Goal: Transaction & Acquisition: Purchase product/service

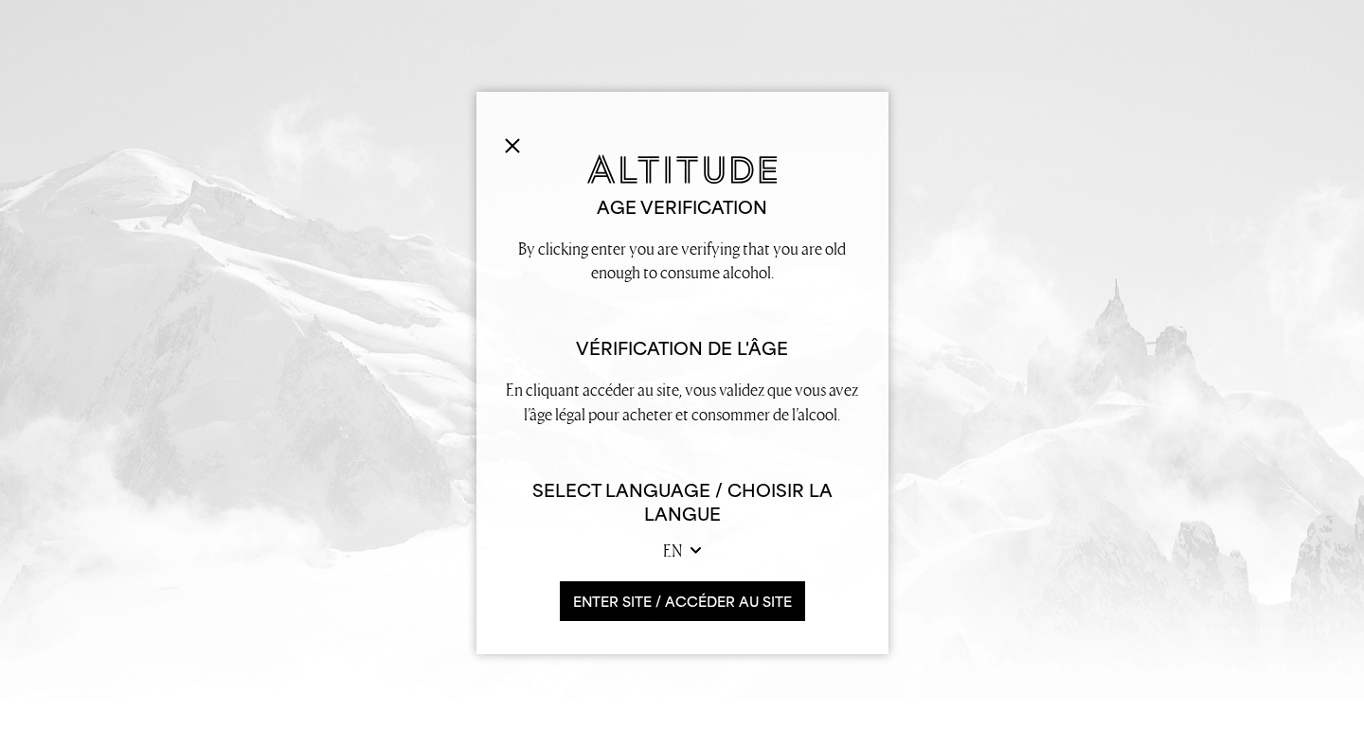
click at [712, 602] on button "ENTER SITE / accéder au site" at bounding box center [682, 602] width 245 height 41
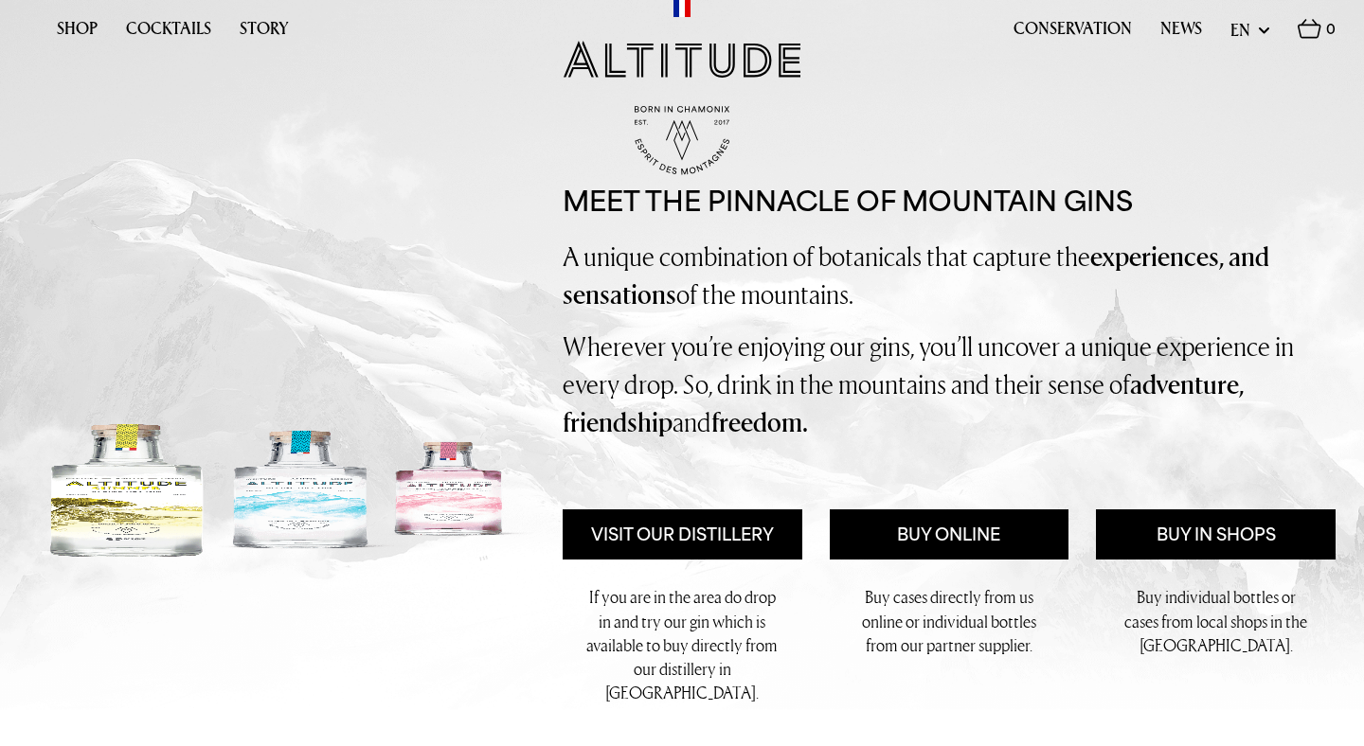
click at [1248, 31] on select "en fr" at bounding box center [1249, 30] width 39 height 24
select select "fr"
click at [1230, 18] on select "en fr" at bounding box center [1249, 30] width 39 height 24
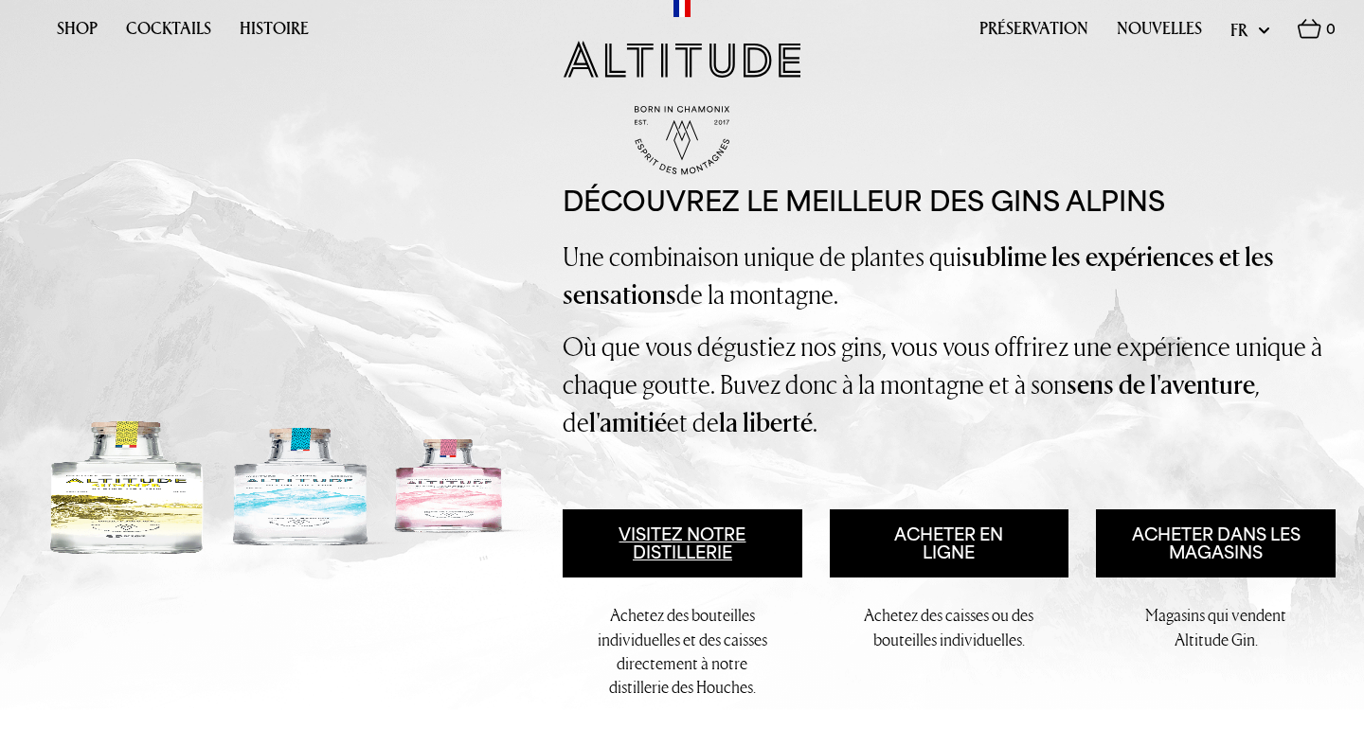
click at [676, 550] on link "Visitez notre distillerie" at bounding box center [683, 544] width 240 height 69
click at [73, 36] on link "Shop" at bounding box center [77, 33] width 41 height 29
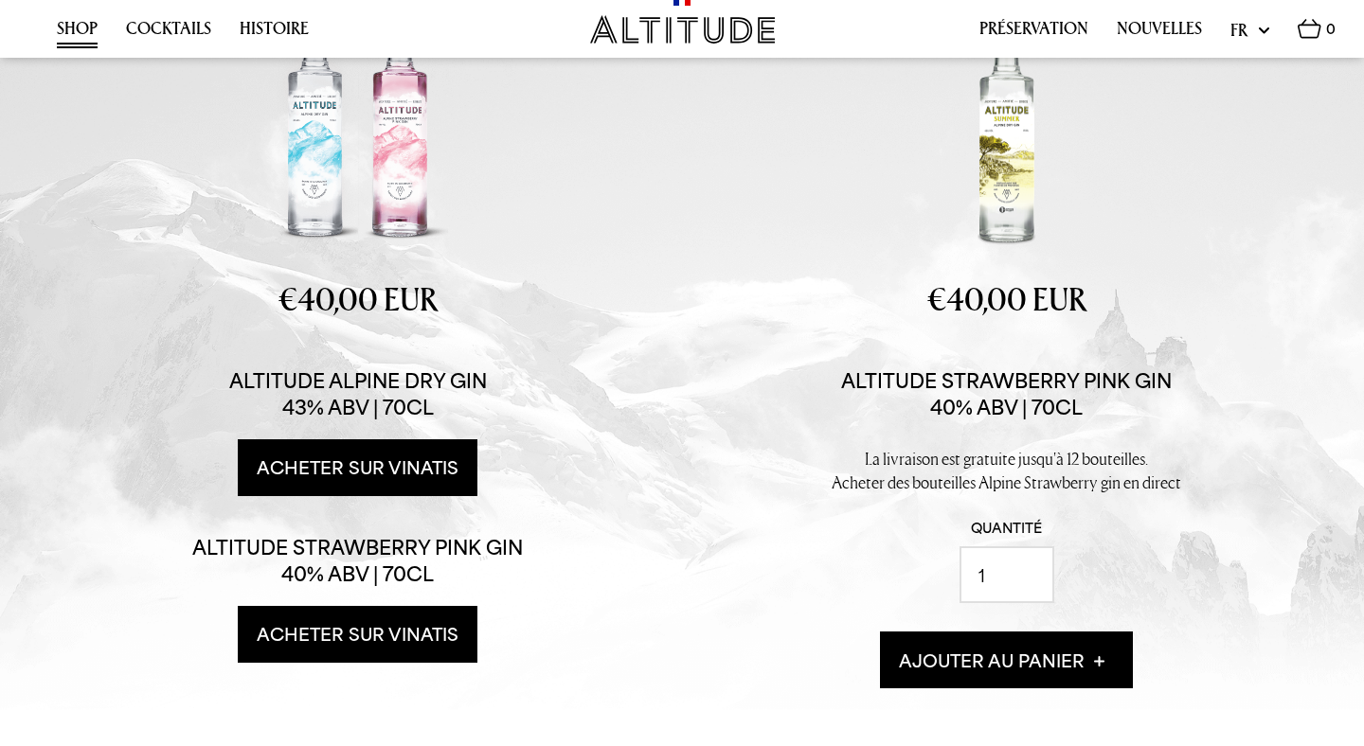
scroll to position [312, 0]
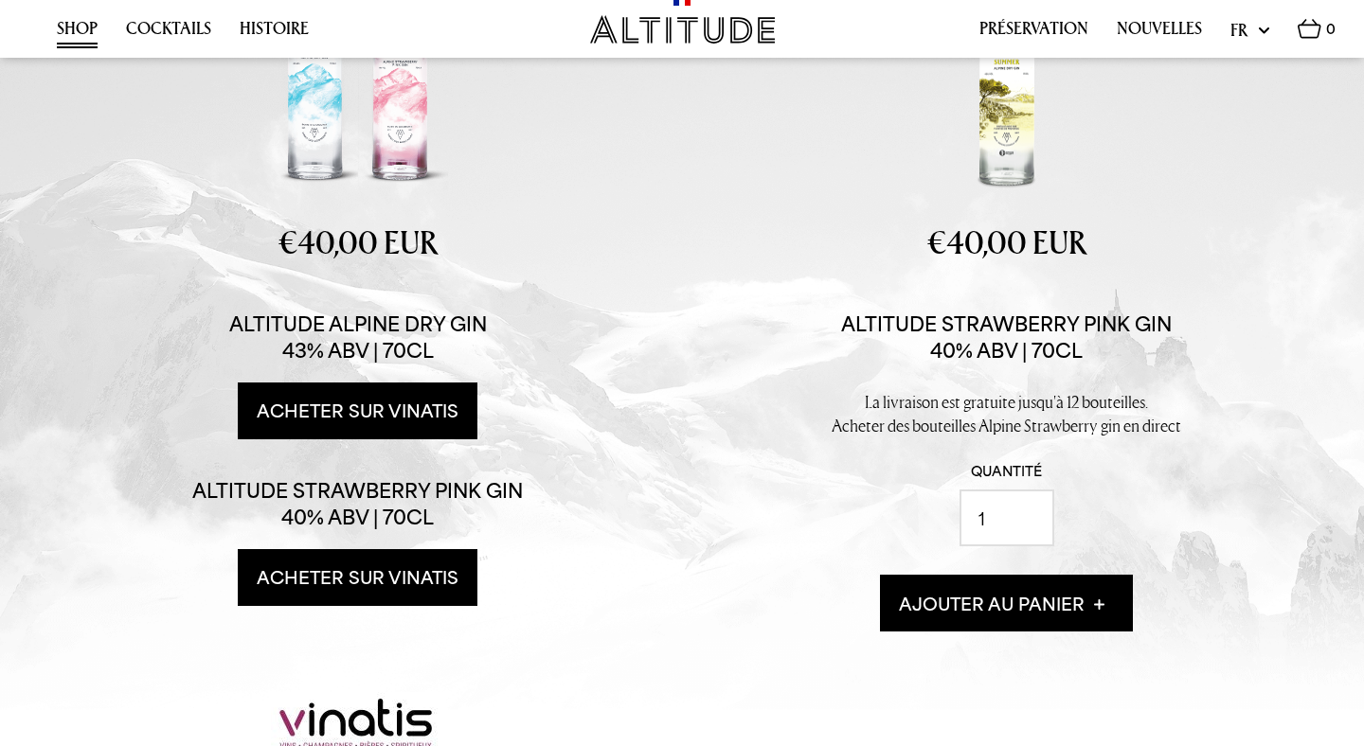
click at [425, 398] on link "Acheter sur Vinatis" at bounding box center [358, 411] width 240 height 57
